Goal: Information Seeking & Learning: Learn about a topic

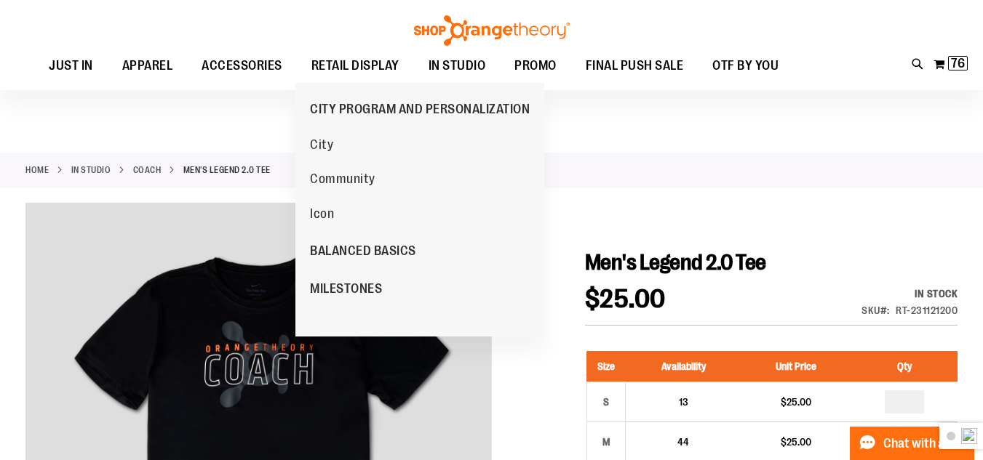
scroll to position [71, 0]
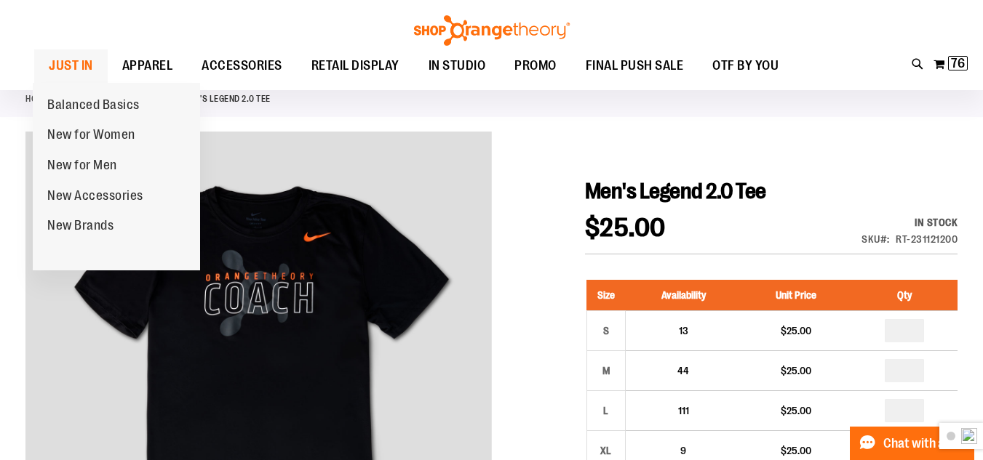
click at [73, 68] on span "JUST IN" at bounding box center [71, 65] width 44 height 33
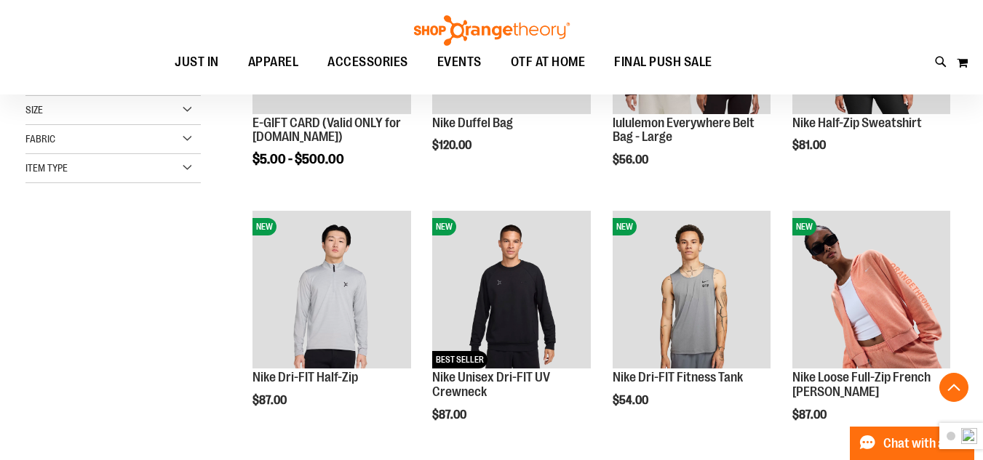
scroll to position [363, 0]
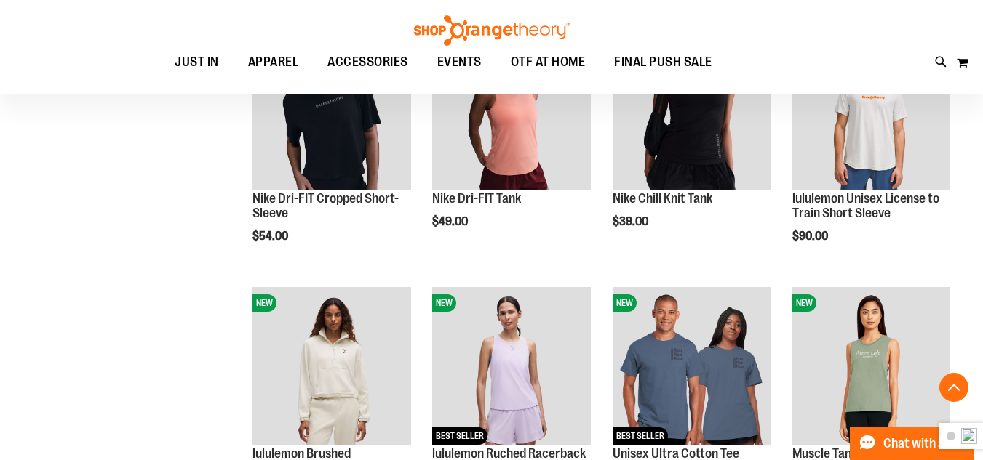
scroll to position [872, 0]
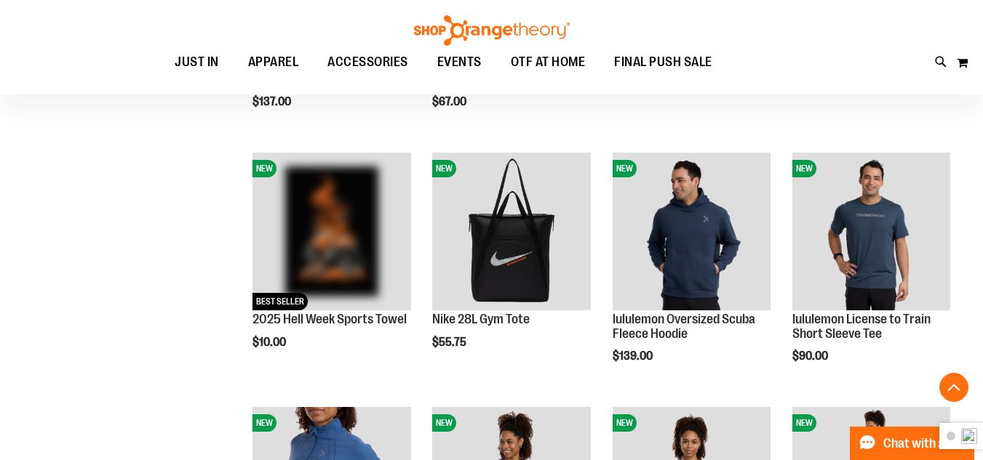
scroll to position [1163, 0]
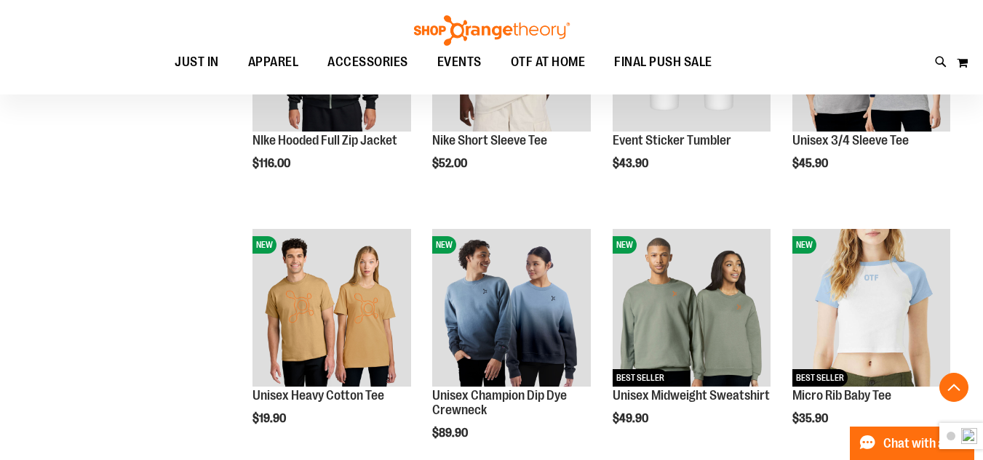
scroll to position [2254, 0]
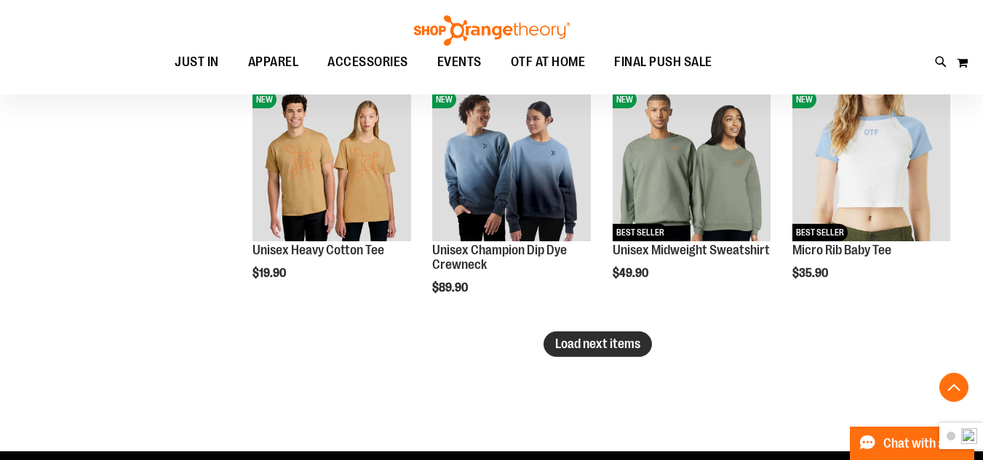
type input "**********"
click at [600, 351] on button "Load next items" at bounding box center [597, 344] width 108 height 25
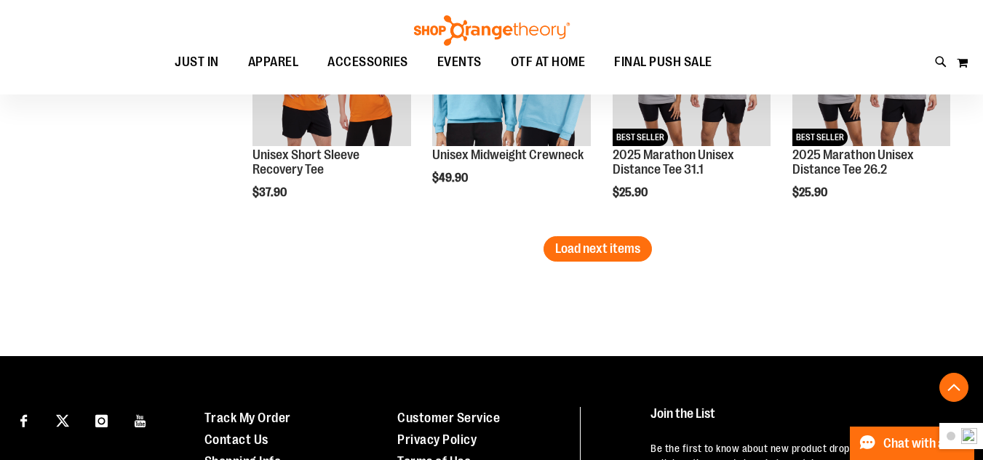
scroll to position [3127, 0]
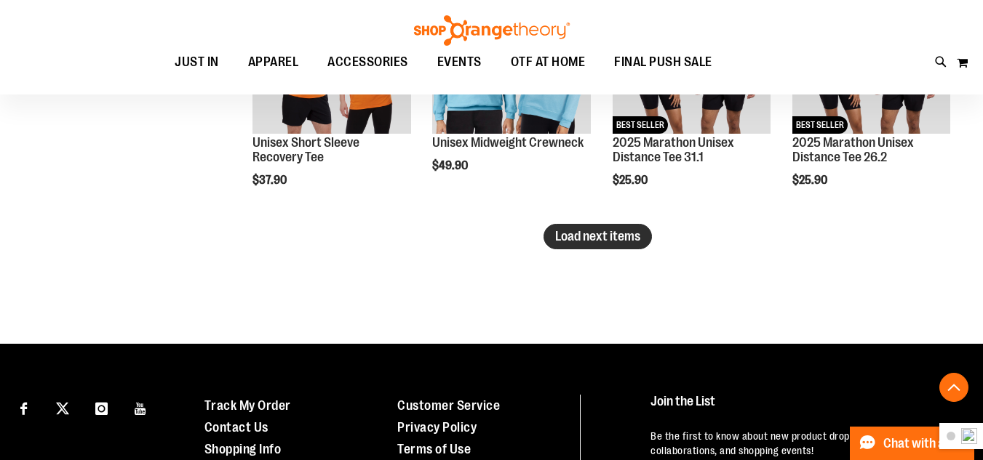
click at [615, 249] on button "Load next items" at bounding box center [597, 236] width 108 height 25
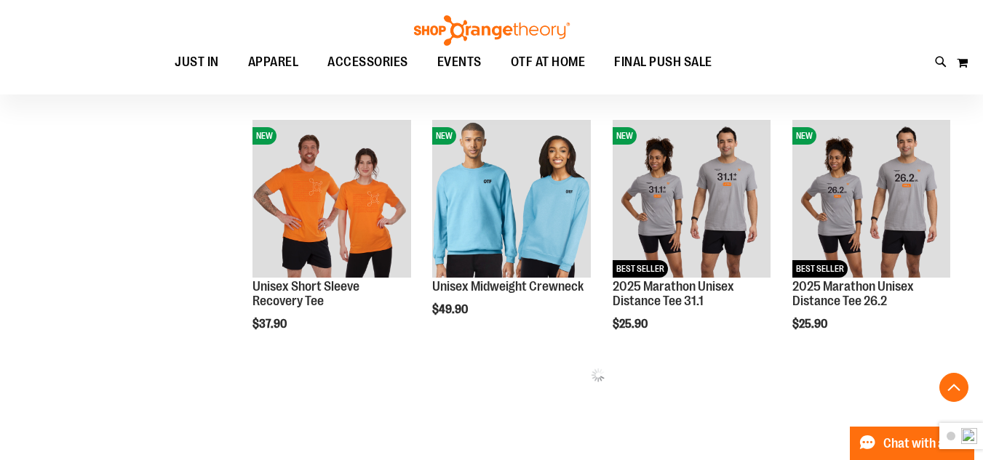
scroll to position [2982, 0]
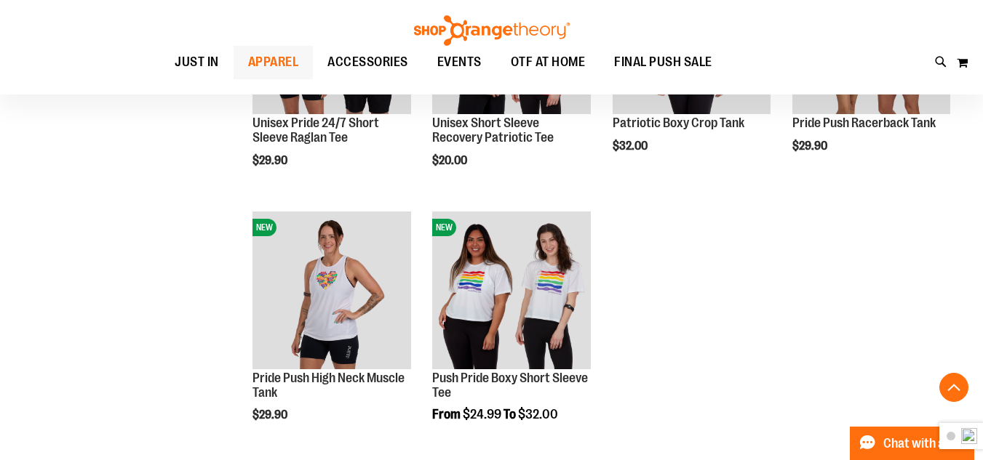
scroll to position [3564, 0]
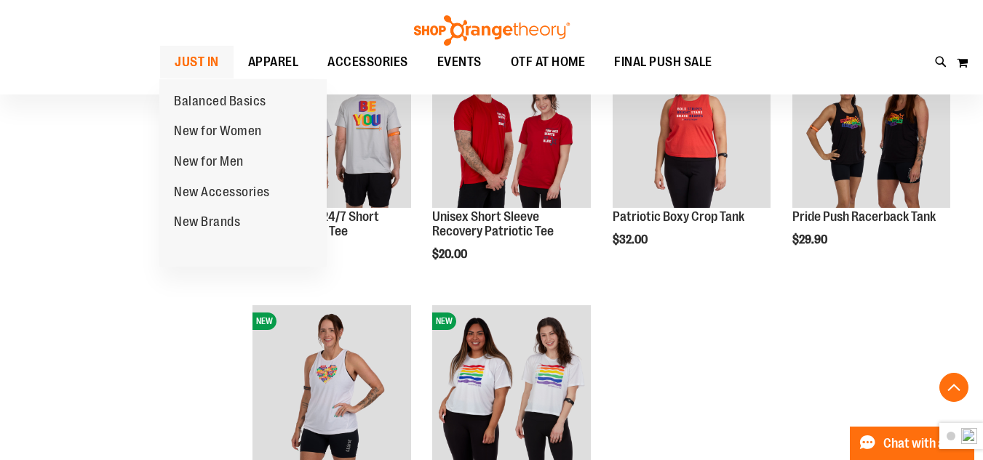
click at [215, 65] on span "JUST IN" at bounding box center [197, 62] width 44 height 33
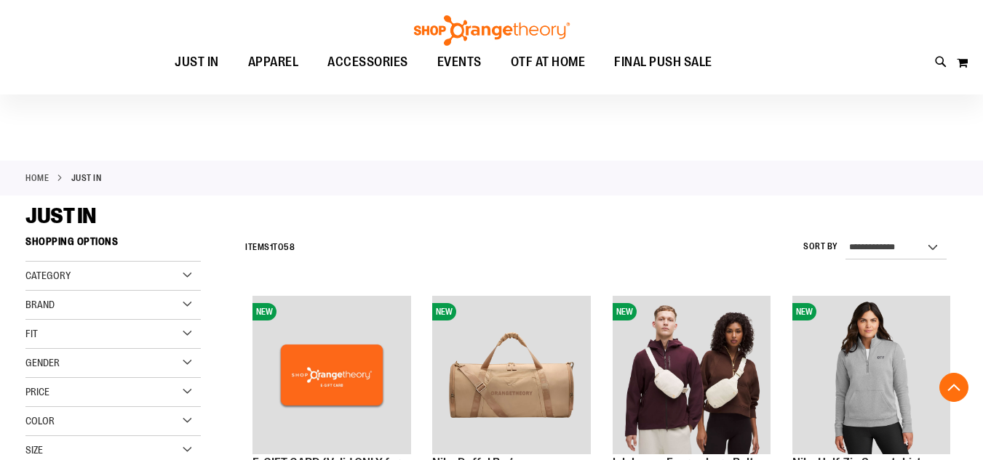
scroll to position [290, 0]
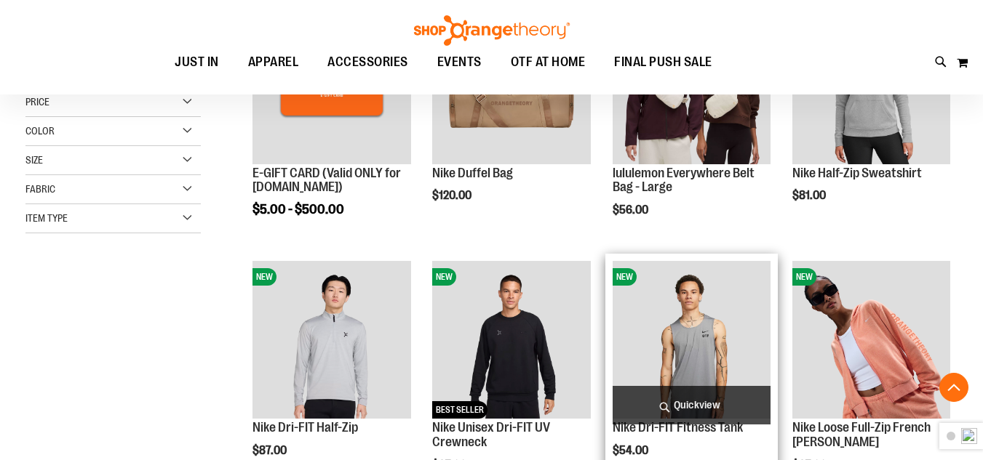
type input "**********"
click at [684, 347] on img "product" at bounding box center [691, 340] width 158 height 158
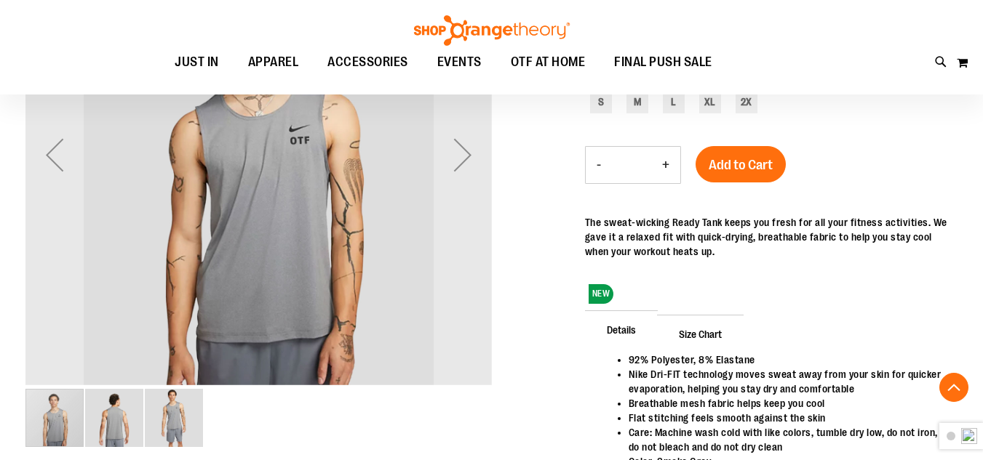
scroll to position [290, 0]
type input "**********"
click at [460, 151] on div "Next" at bounding box center [463, 154] width 58 height 58
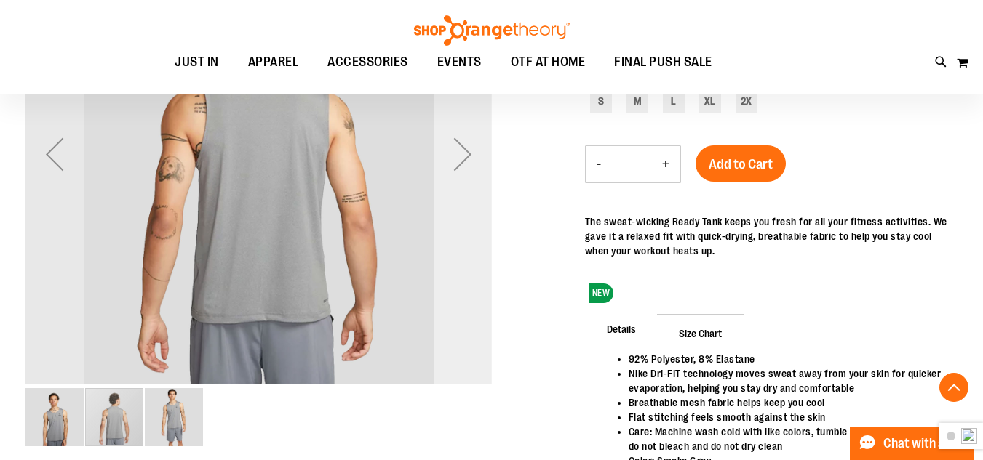
click at [464, 148] on div "Next" at bounding box center [463, 154] width 58 height 58
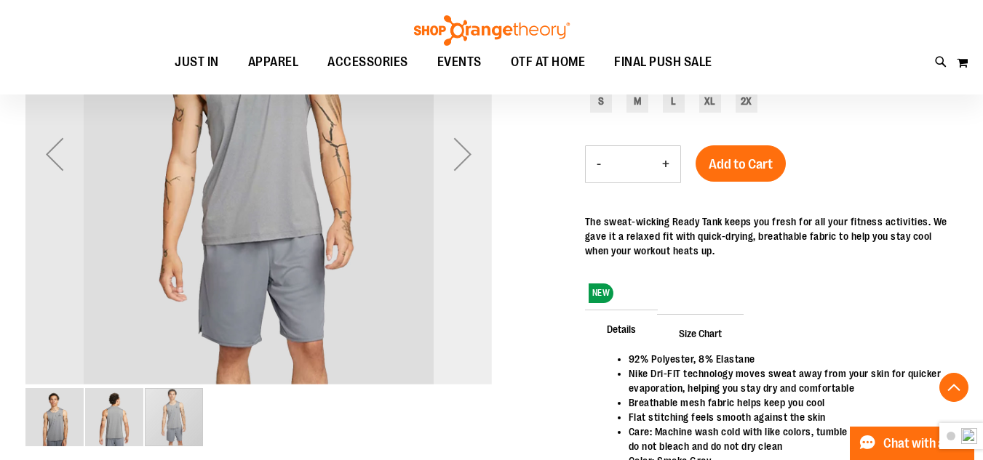
click at [464, 148] on div "Next" at bounding box center [463, 154] width 58 height 58
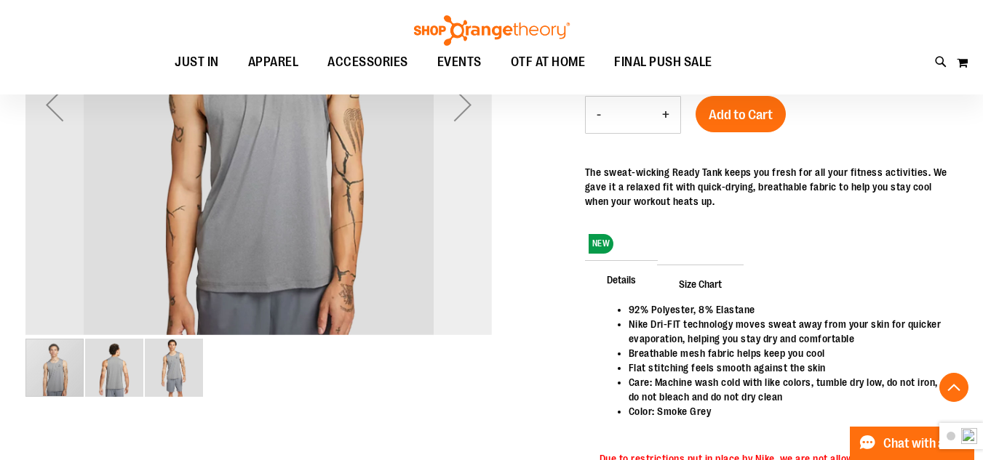
scroll to position [363, 0]
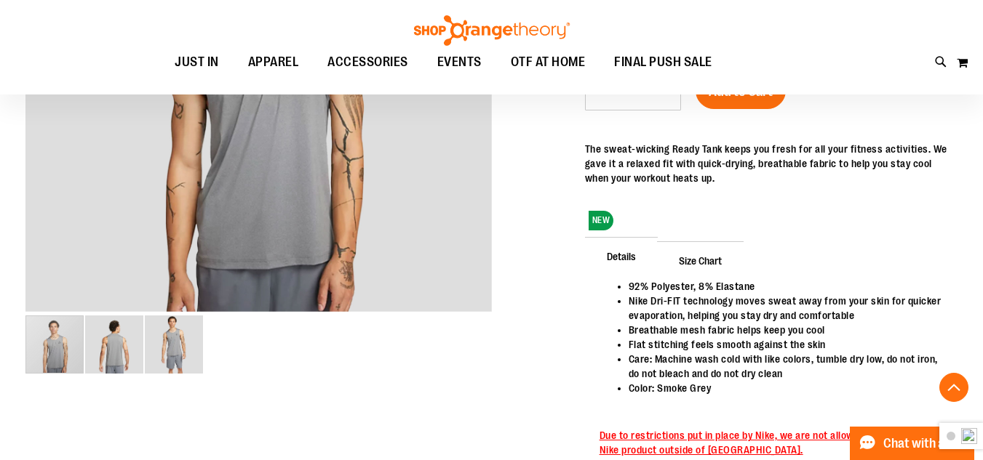
drag, startPoint x: 480, startPoint y: 192, endPoint x: 746, endPoint y: 236, distance: 269.1
click at [746, 236] on div "NEW Details 92% Polyester, 8% Elastane Nike Dri-FIT technology moves sweat away…" at bounding box center [771, 301] width 372 height 349
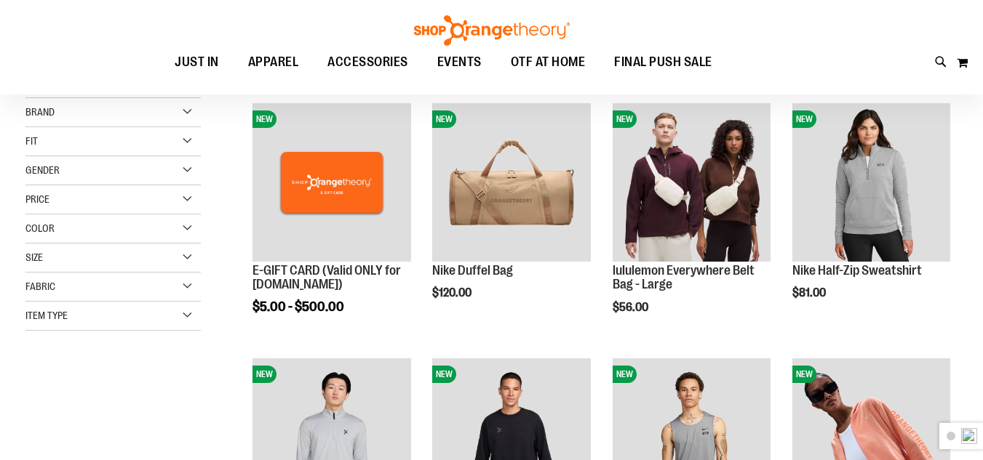
scroll to position [217, 0]
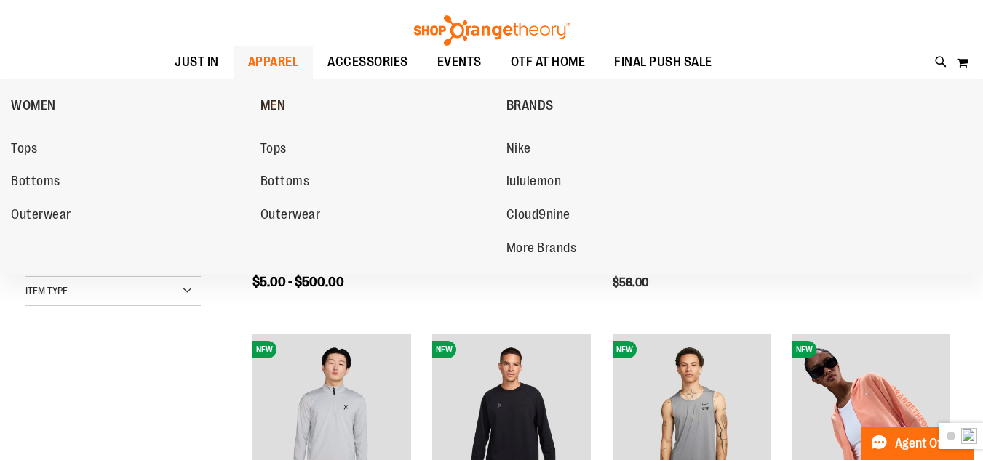
type input "**********"
click at [276, 100] on span "MEN" at bounding box center [272, 107] width 25 height 18
click at [526, 181] on span "lululemon" at bounding box center [533, 183] width 55 height 18
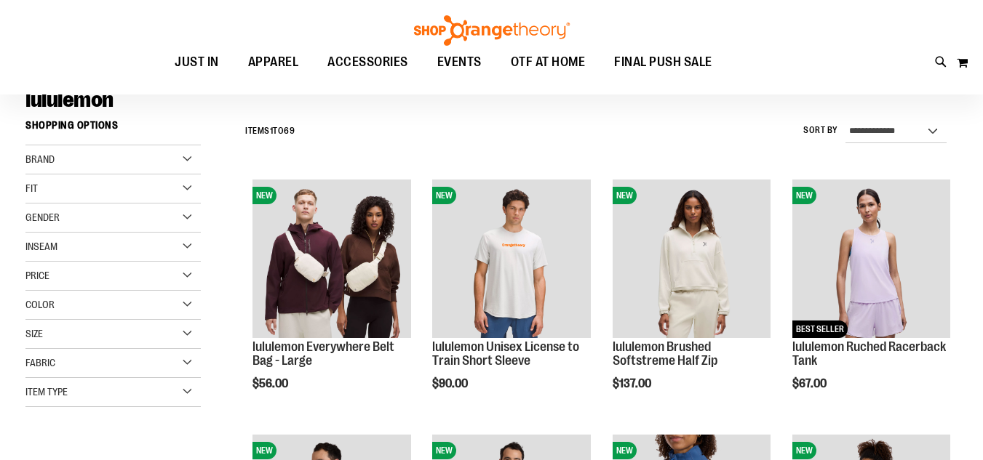
scroll to position [145, 0]
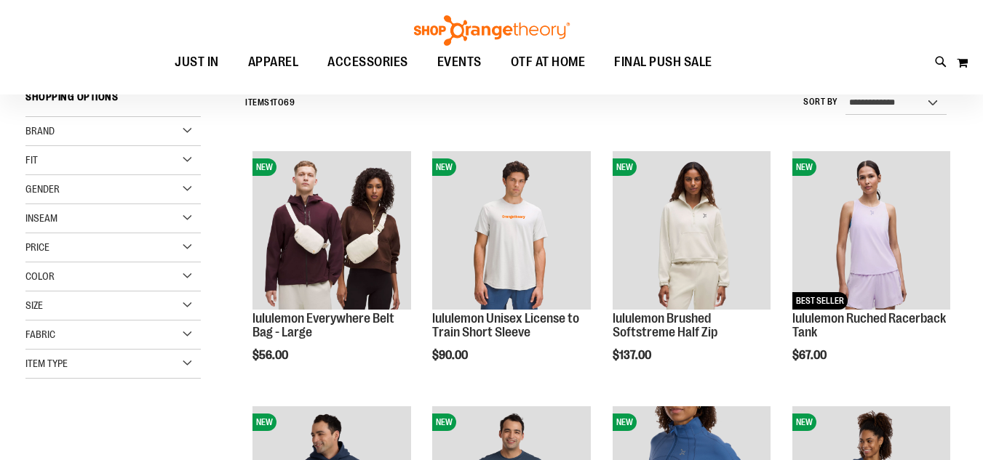
type input "**********"
click at [159, 185] on div "Gender" at bounding box center [112, 189] width 175 height 29
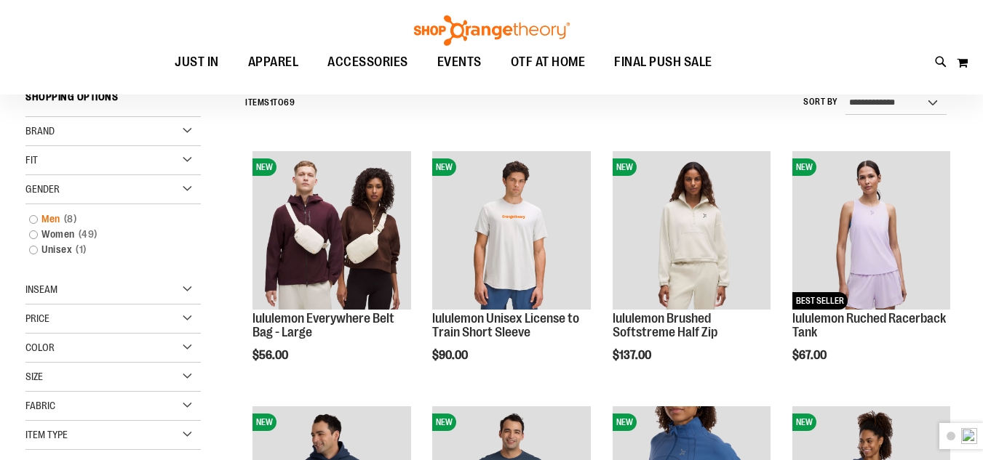
click at [51, 220] on link "Men 8 items" at bounding box center [106, 219] width 169 height 15
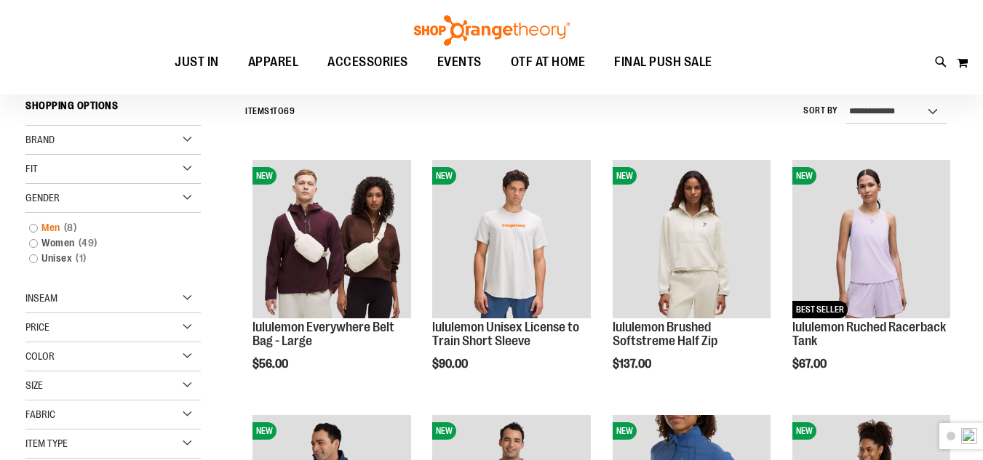
scroll to position [135, 0]
click at [55, 229] on link "Men 8 items" at bounding box center [106, 228] width 169 height 15
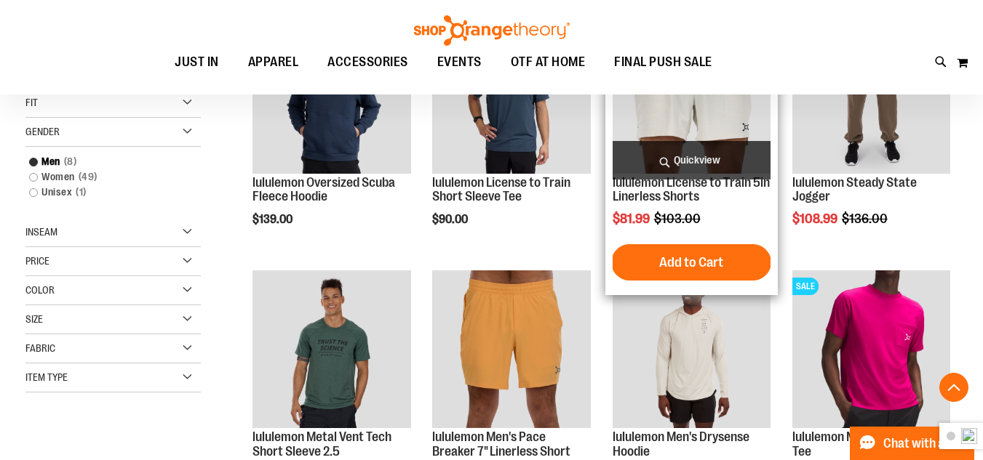
scroll to position [208, 0]
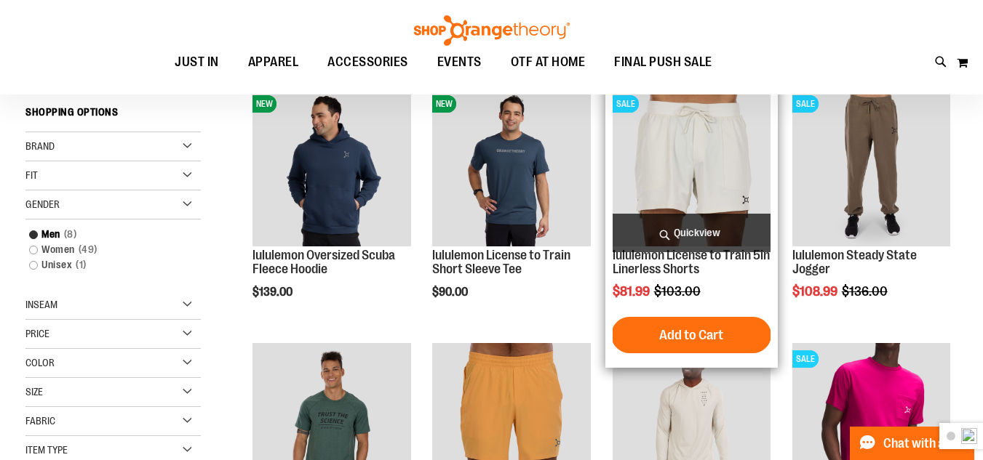
click at [688, 149] on img "product" at bounding box center [691, 167] width 158 height 158
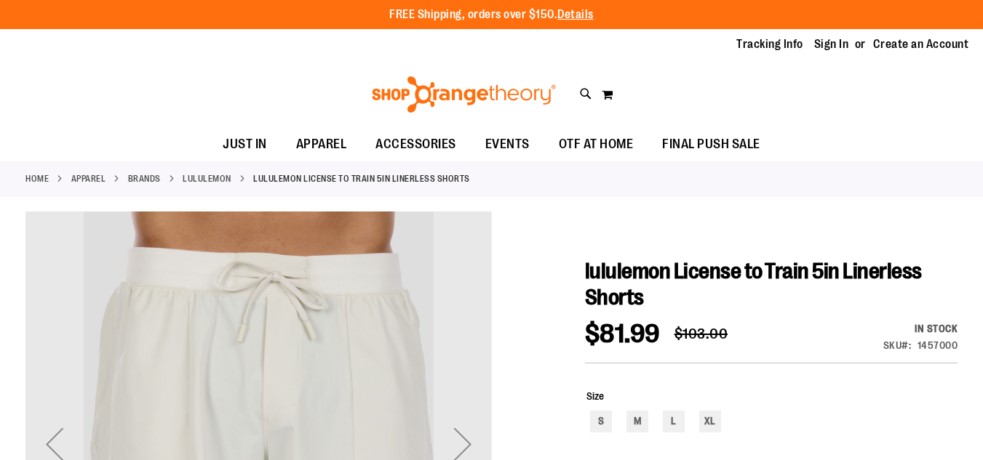
scroll to position [217, 0]
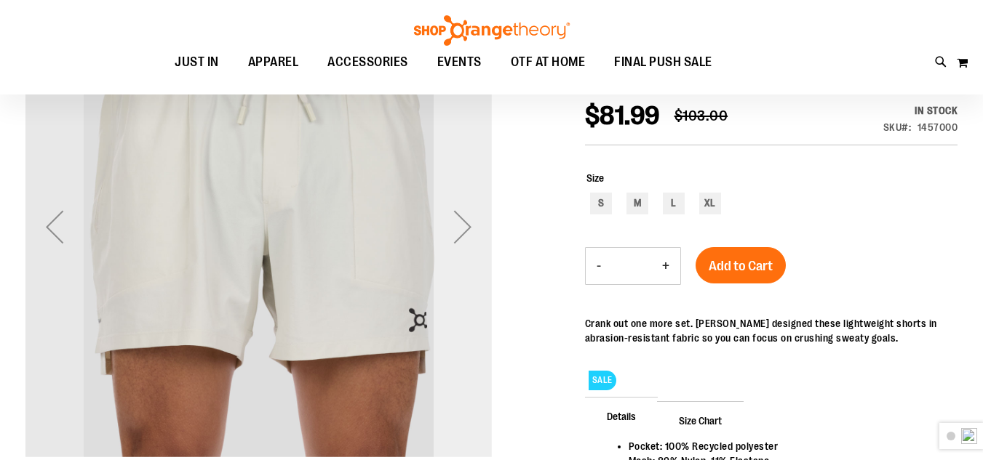
type input "**********"
click at [453, 216] on div "Next" at bounding box center [463, 227] width 58 height 58
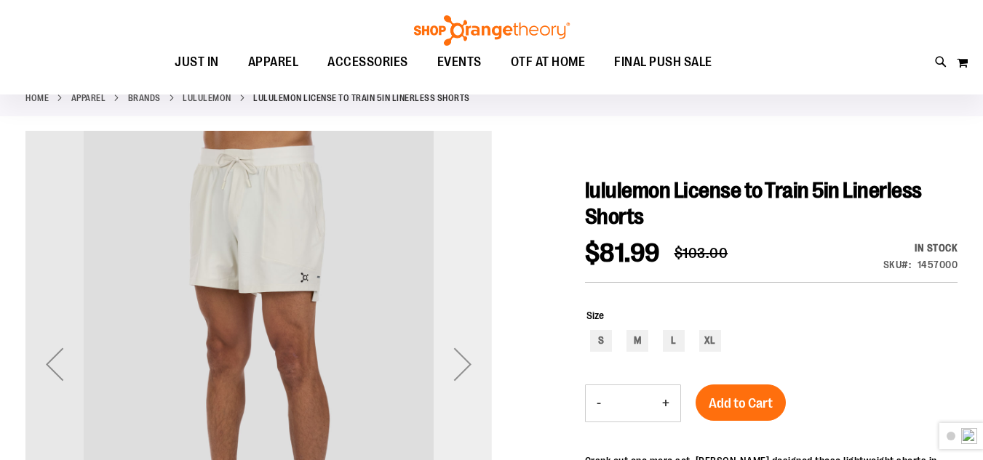
scroll to position [72, 0]
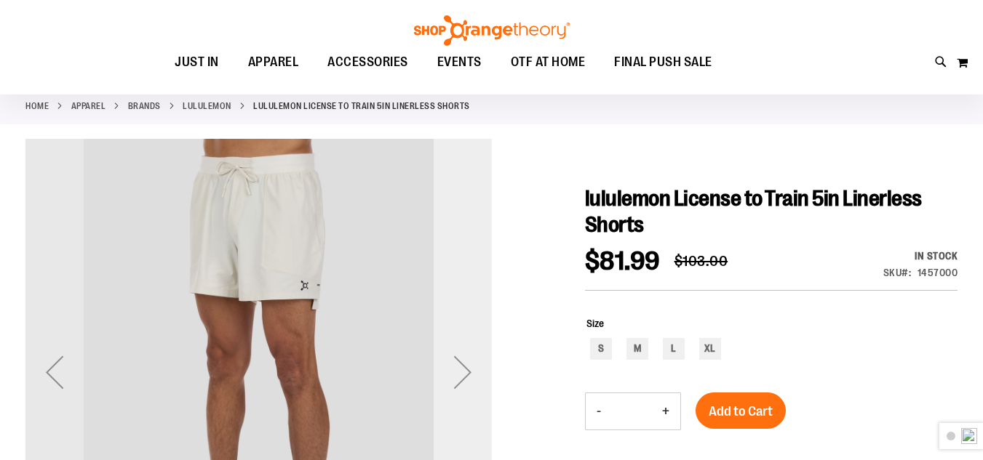
click at [461, 370] on div "Next" at bounding box center [463, 372] width 58 height 58
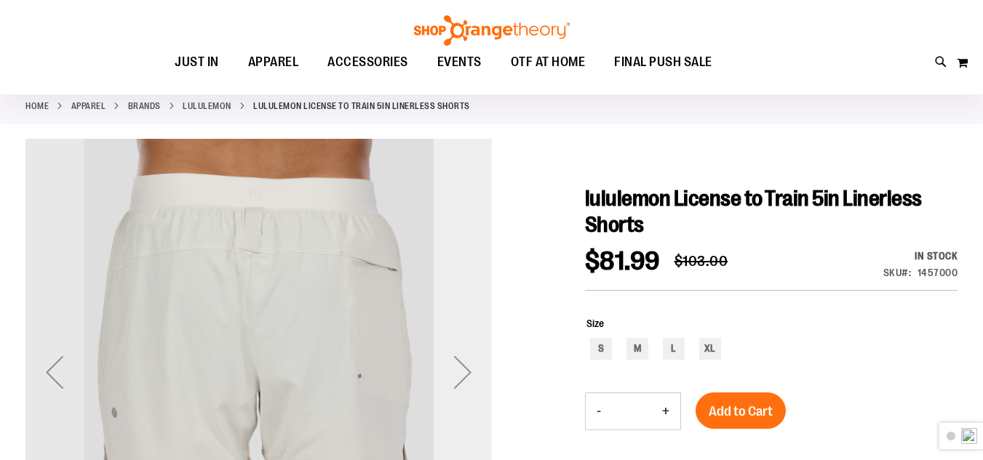
click at [461, 370] on div "Next" at bounding box center [463, 372] width 58 height 58
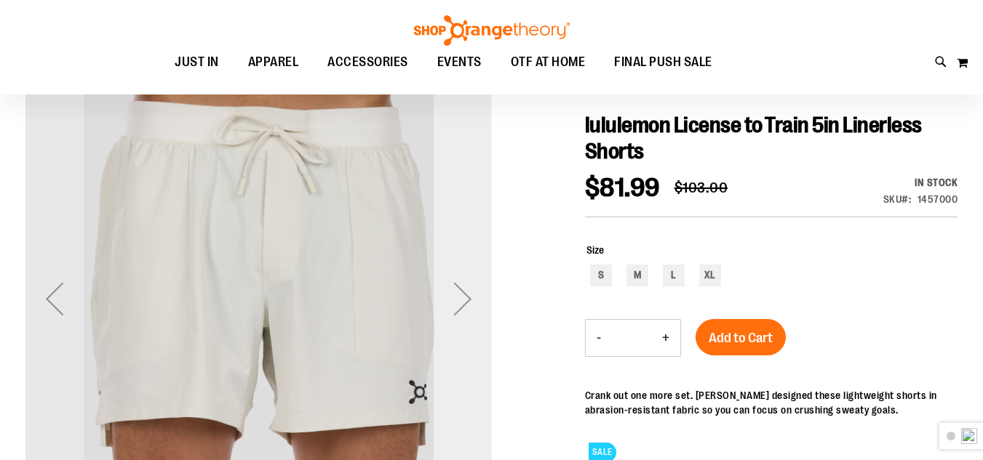
scroll to position [145, 0]
click at [460, 302] on div "Next" at bounding box center [463, 300] width 58 height 58
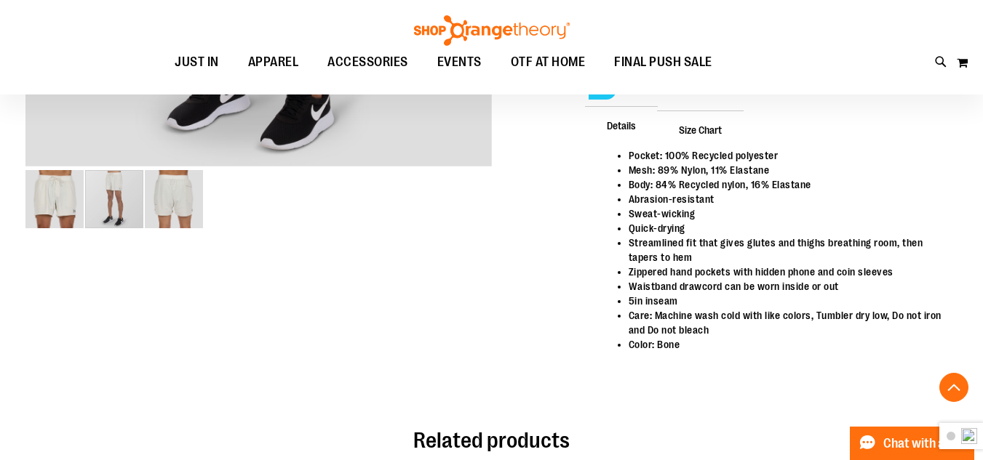
scroll to position [945, 0]
